Goal: Navigation & Orientation: Find specific page/section

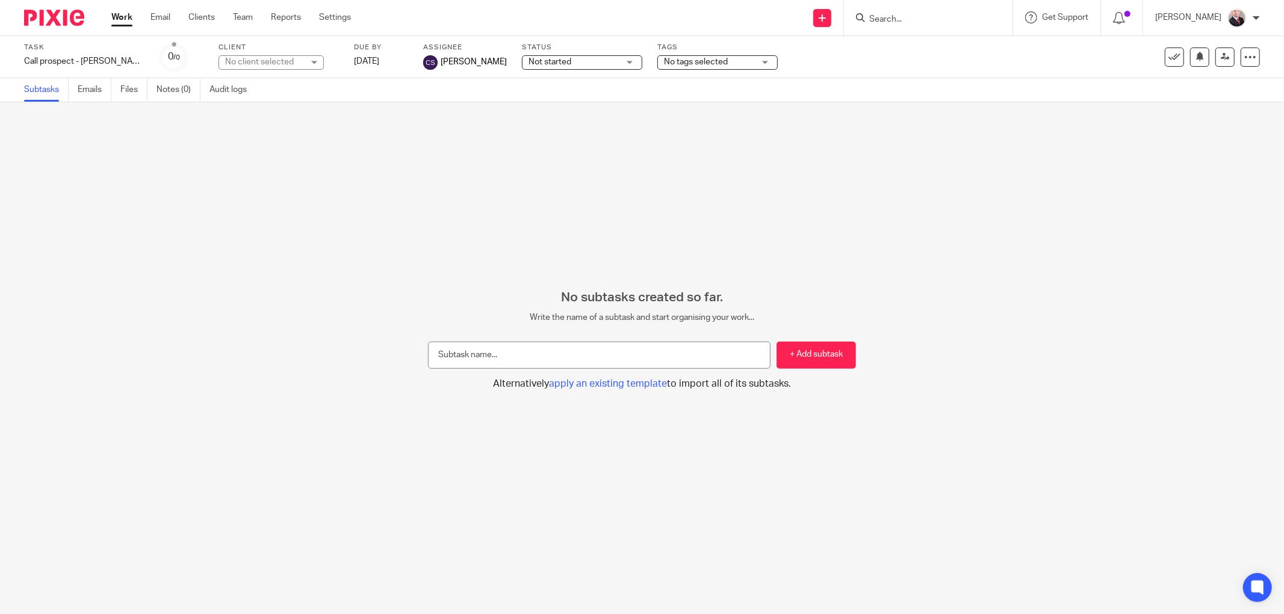
click at [128, 21] on link "Work" at bounding box center [121, 17] width 21 height 12
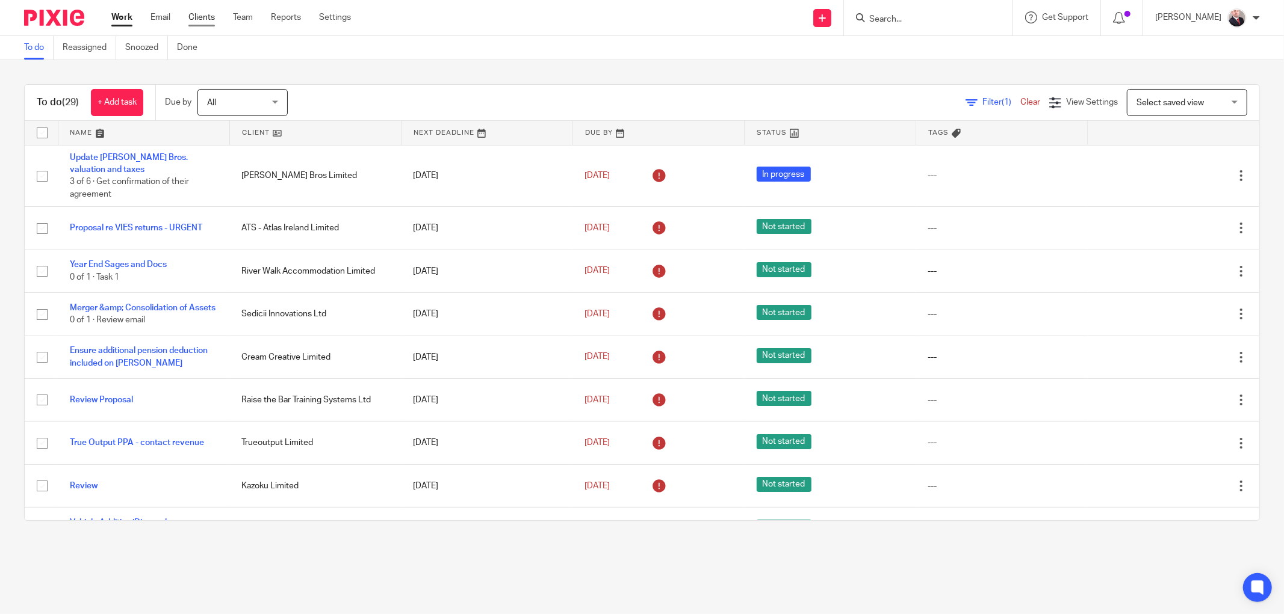
click at [199, 14] on link "Clients" at bounding box center [201, 17] width 26 height 12
